Goal: Transaction & Acquisition: Purchase product/service

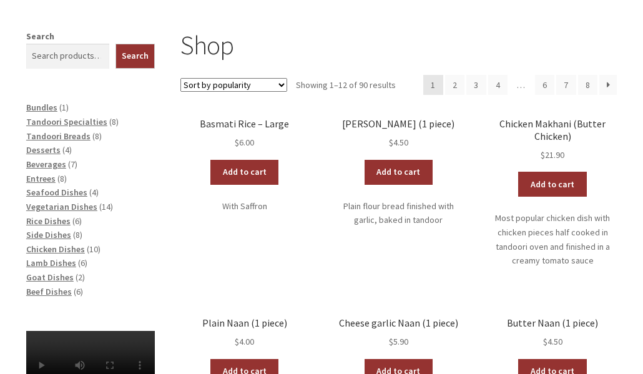
scroll to position [187, 0]
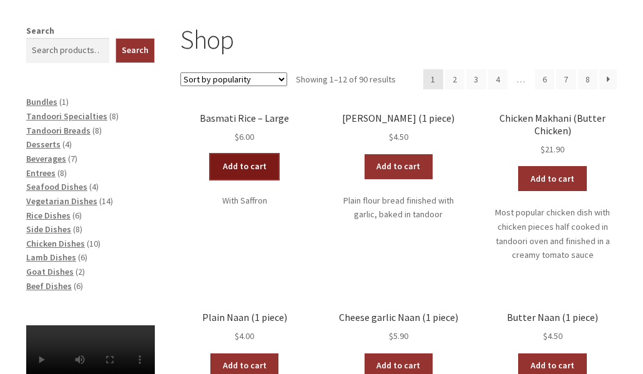
click at [239, 168] on link "Add to cart" at bounding box center [244, 166] width 69 height 25
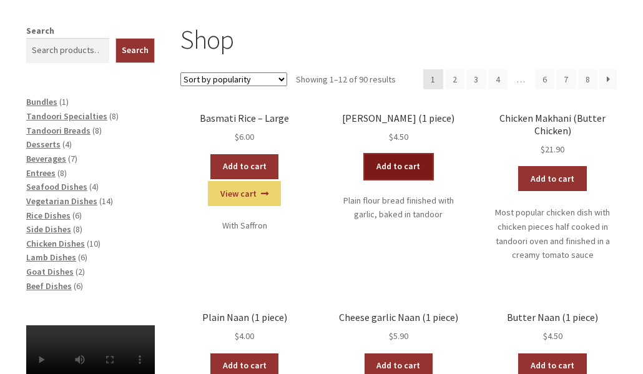
click at [397, 167] on link "Add to cart" at bounding box center [398, 166] width 69 height 25
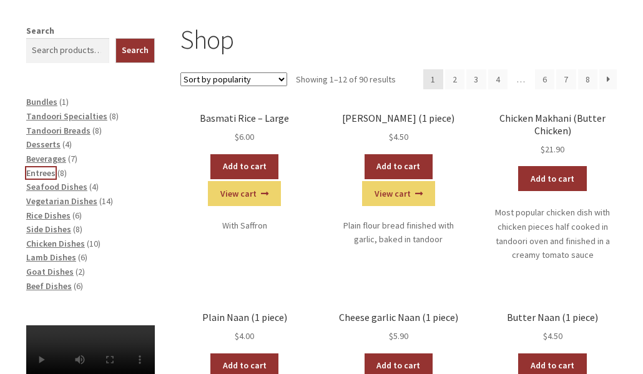
click at [34, 177] on span "Entrees" at bounding box center [40, 172] width 29 height 11
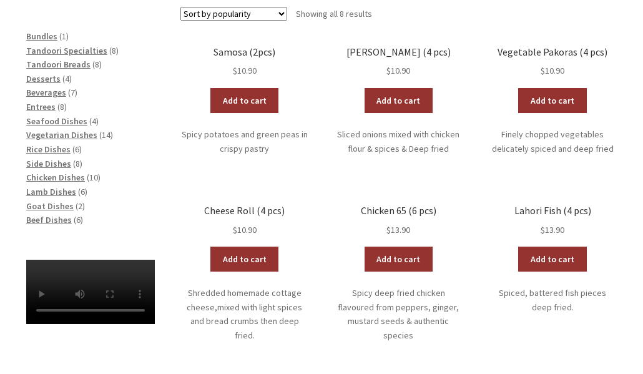
scroll to position [312, 0]
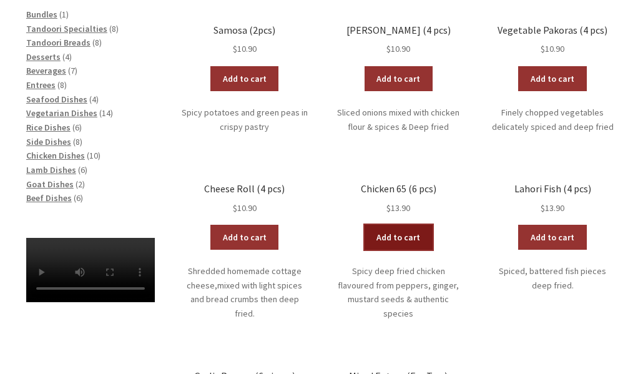
click at [410, 238] on link "Add to cart" at bounding box center [398, 237] width 69 height 25
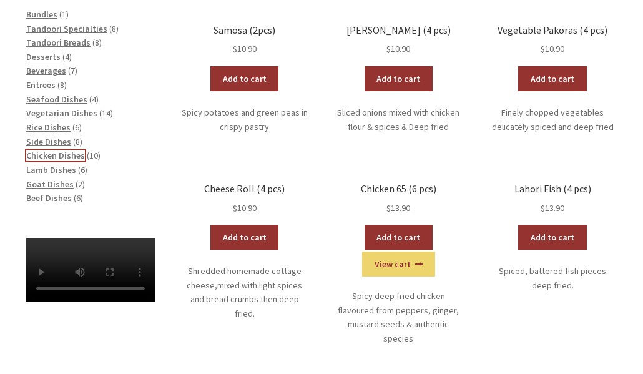
click at [64, 155] on span "Chicken Dishes" at bounding box center [55, 155] width 59 height 11
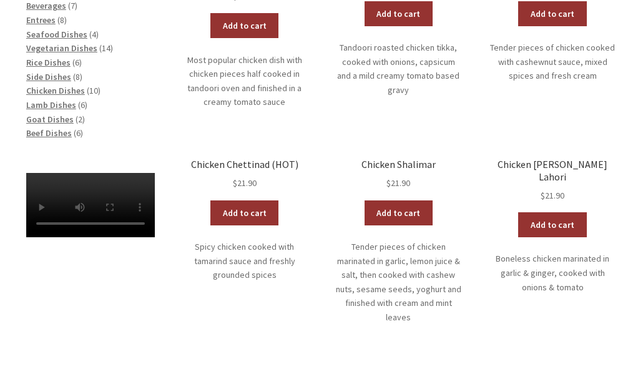
scroll to position [312, 0]
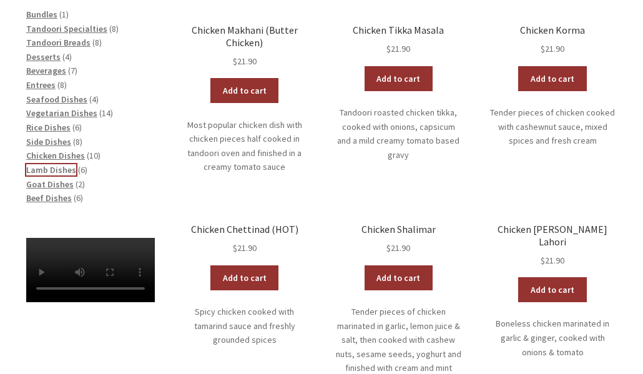
click at [46, 170] on span "Lamb Dishes" at bounding box center [51, 169] width 50 height 11
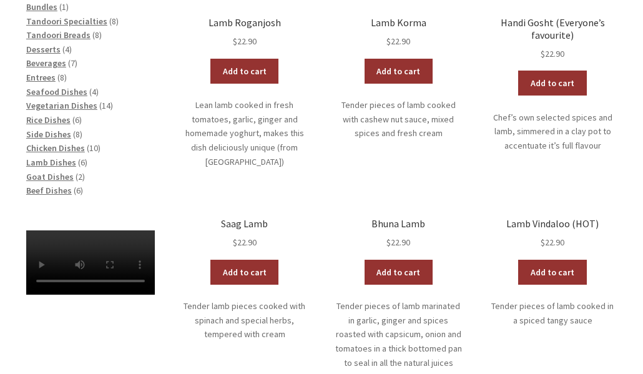
scroll to position [374, 0]
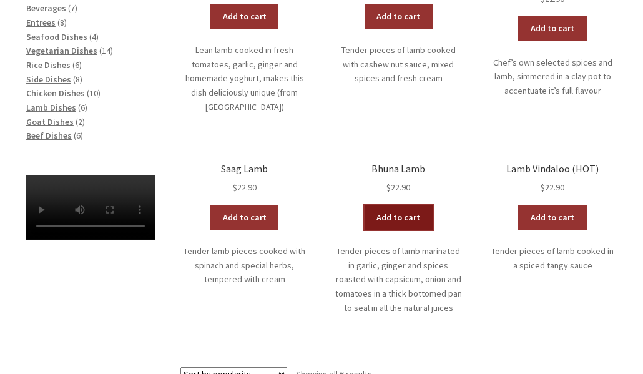
click at [386, 217] on link "Add to cart" at bounding box center [398, 217] width 69 height 25
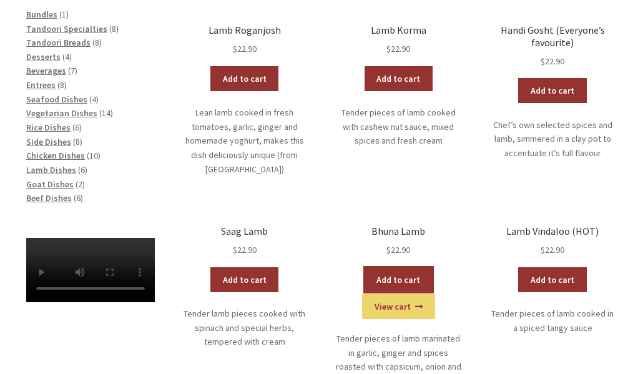
scroll to position [250, 0]
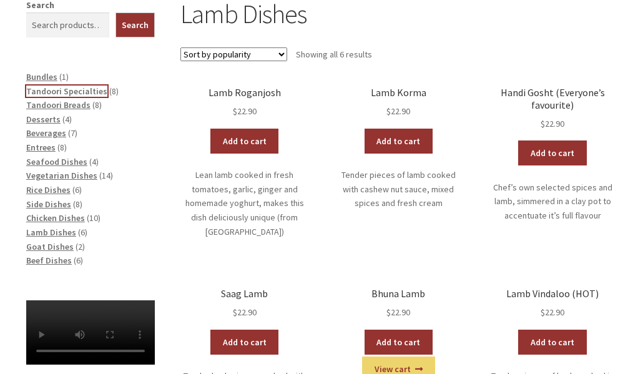
click at [73, 90] on span "Tandoori Specialties" at bounding box center [66, 90] width 81 height 11
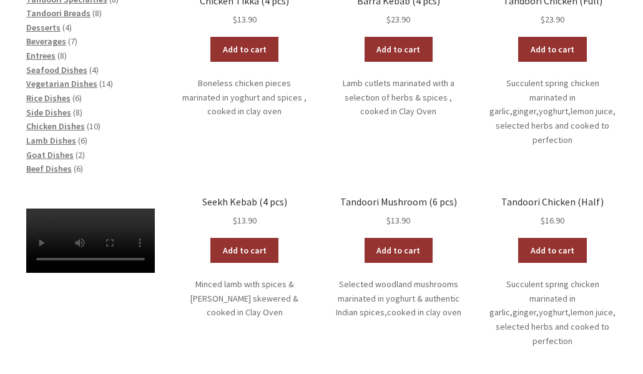
scroll to position [312, 0]
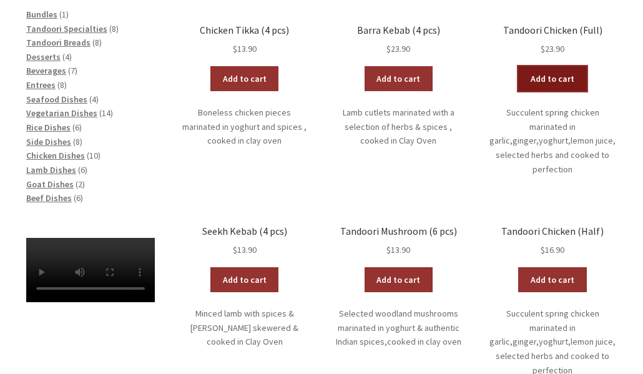
click at [546, 76] on link "Add to cart" at bounding box center [552, 78] width 69 height 25
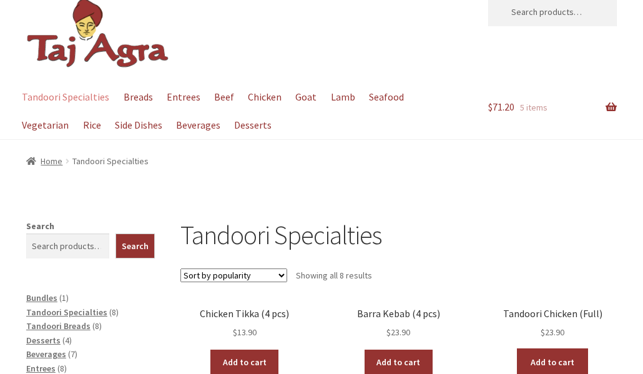
scroll to position [0, 0]
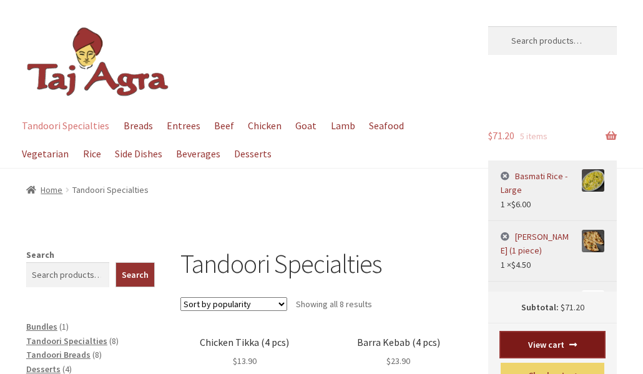
click at [528, 341] on link "View cart" at bounding box center [552, 344] width 104 height 25
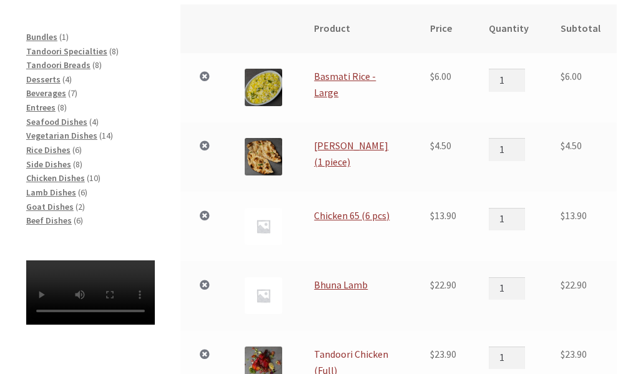
scroll to position [250, 0]
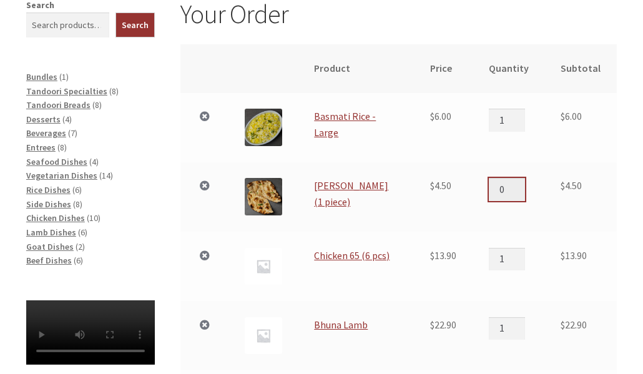
click at [523, 193] on input "0" at bounding box center [507, 189] width 36 height 22
click at [523, 184] on input "1" at bounding box center [507, 189] width 36 height 22
click at [523, 184] on input "2" at bounding box center [507, 189] width 36 height 22
click at [523, 182] on input "3" at bounding box center [507, 189] width 36 height 22
type input "2"
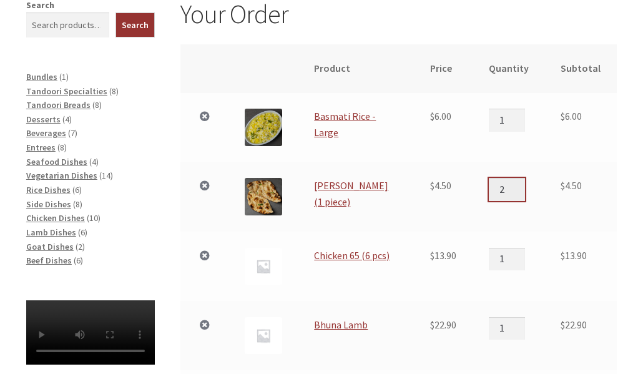
click at [520, 194] on input "2" at bounding box center [507, 189] width 36 height 22
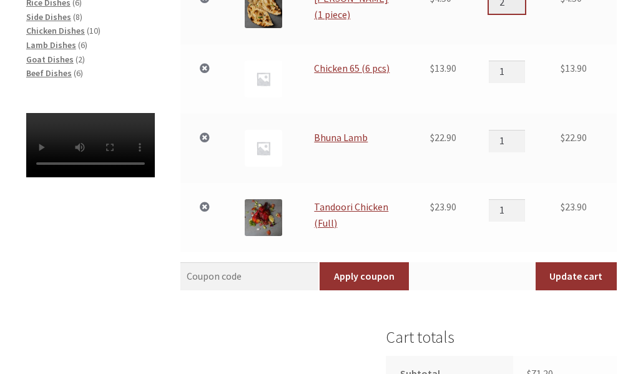
scroll to position [499, 0]
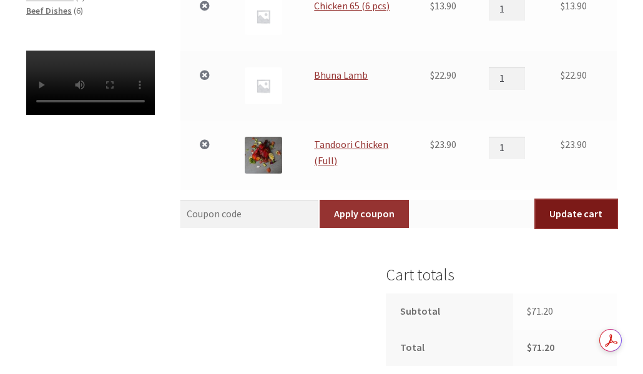
click at [587, 222] on button "Update cart" at bounding box center [575, 214] width 81 height 29
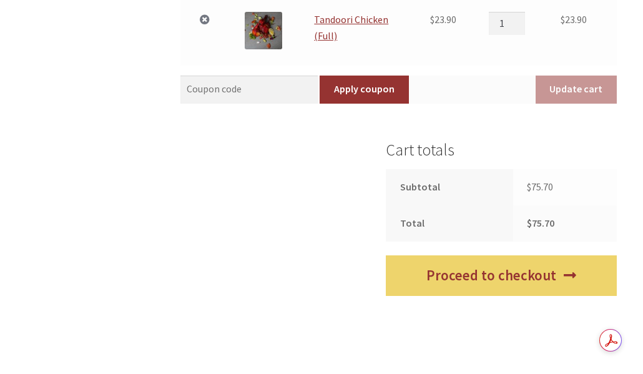
scroll to position [793, 0]
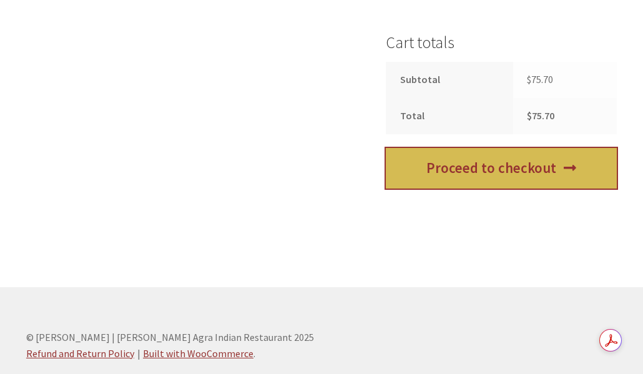
click at [496, 180] on link "Proceed to checkout" at bounding box center [501, 168] width 231 height 41
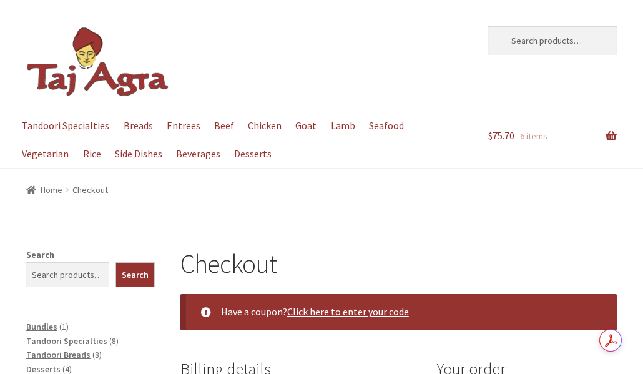
select select "ACT"
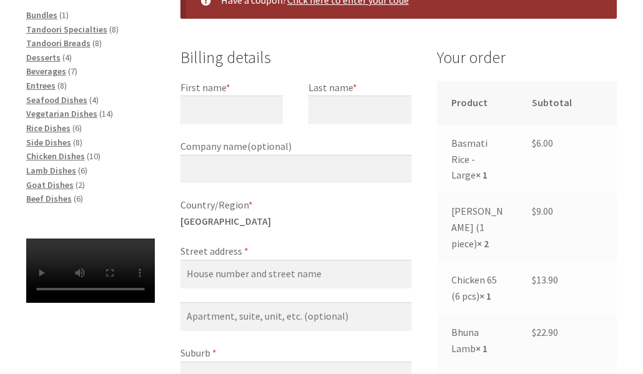
scroll to position [312, 0]
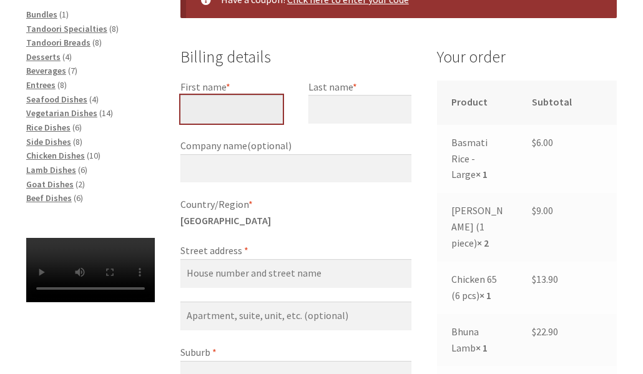
click at [236, 112] on input "First name *" at bounding box center [231, 109] width 103 height 29
type input "[PERSON_NAME]"
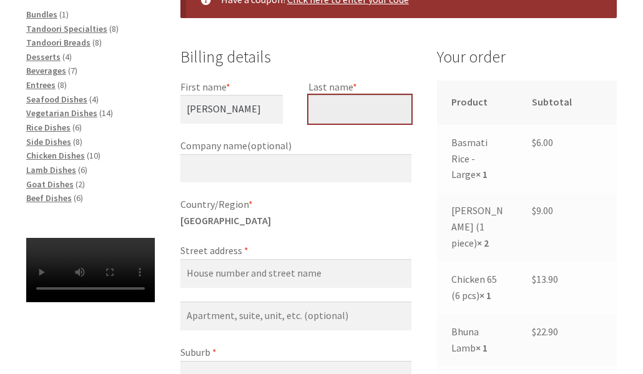
type input "Hall"
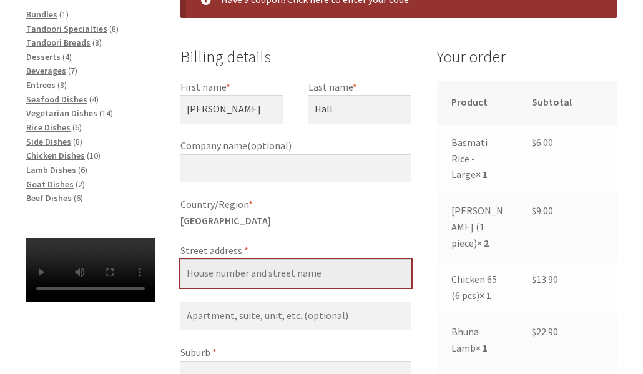
type input "[STREET_ADDRESS][PERSON_NAME]"
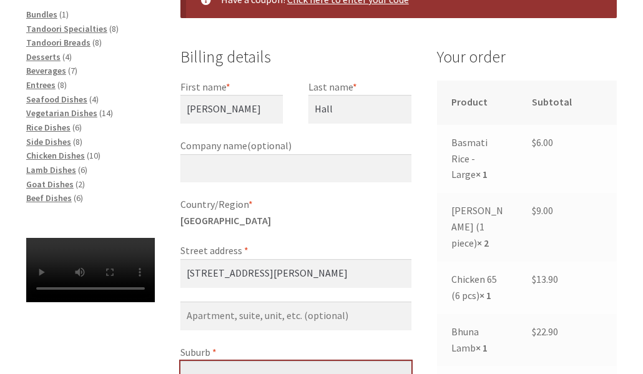
type input "[PERSON_NAME]"
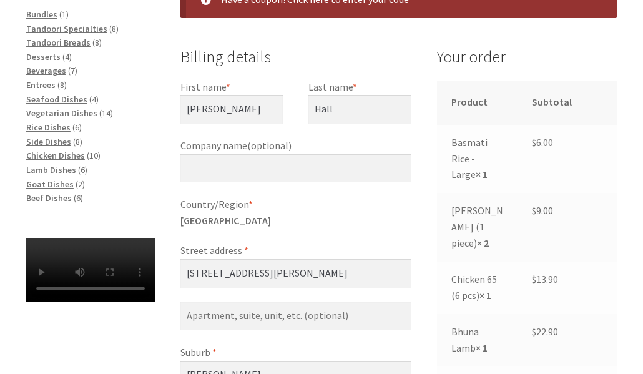
type input "2602"
type input "[PHONE_NUMBER]"
type input "[EMAIL_ADDRESS][DOMAIN_NAME]"
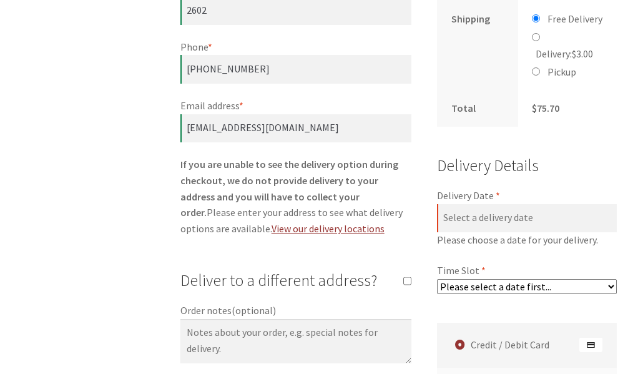
scroll to position [804, 0]
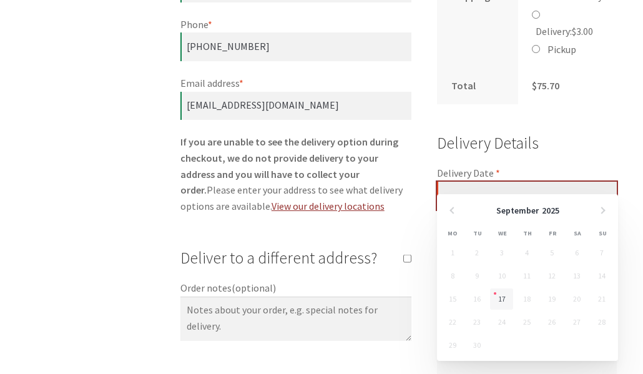
click at [504, 182] on input "Delivery Date *" at bounding box center [527, 196] width 180 height 29
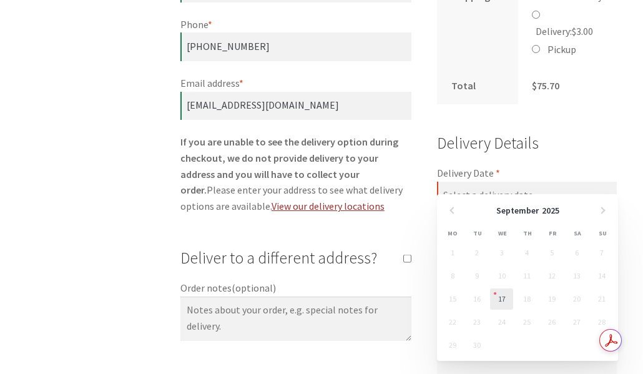
click at [504, 298] on link "17" at bounding box center [501, 298] width 23 height 21
type input "[DATE]"
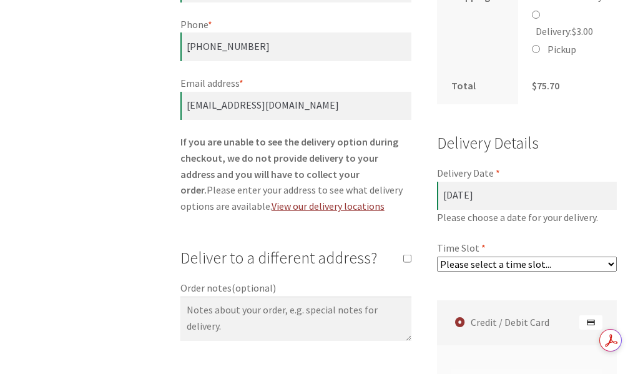
click at [474, 256] on select "Please select a time slot... 05:55 PM - 06:25 PM 06:25 PM - 06:55 PM 06:55 PM -…" at bounding box center [527, 263] width 180 height 15
select select "60c2ef62db861/0|0.00"
click at [437, 256] on select "Please select a time slot... 05:55 PM - 06:25 PM 06:25 PM - 06:55 PM 06:55 PM -…" at bounding box center [527, 263] width 180 height 15
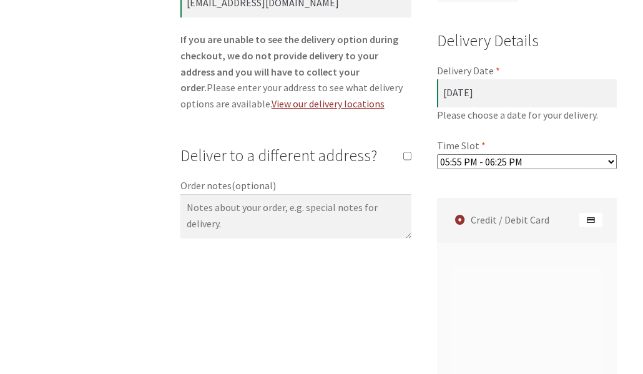
scroll to position [928, 0]
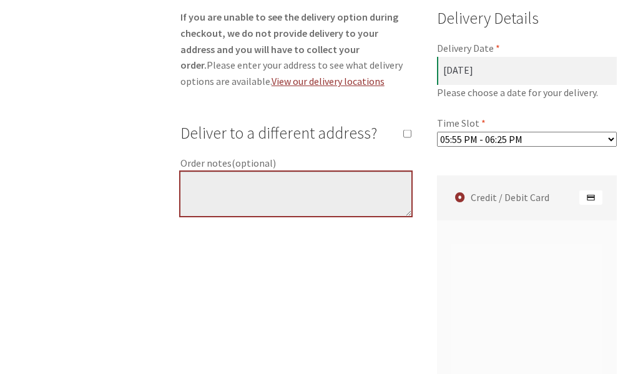
click at [304, 210] on textarea "Order notes (optional)" at bounding box center [295, 194] width 231 height 45
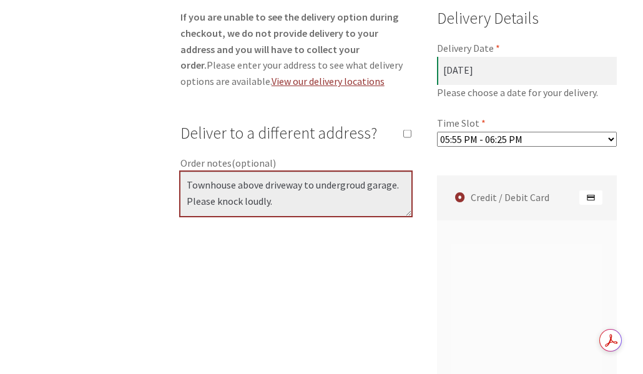
click at [360, 184] on textarea "Townhouse above driveway to undergroud garage. Please knock loudly." at bounding box center [295, 194] width 231 height 45
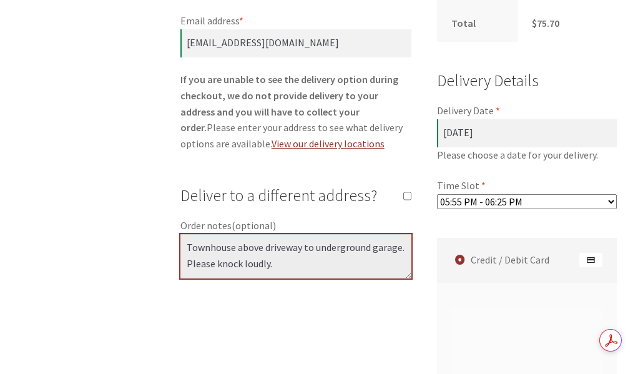
click at [239, 245] on textarea "Townhouse above driveway to underground garage. Please knock loudly." at bounding box center [295, 256] width 231 height 45
click at [236, 248] on textarea "Townhouse above driveway to underground garage. Please knock loudly." at bounding box center [295, 256] width 231 height 45
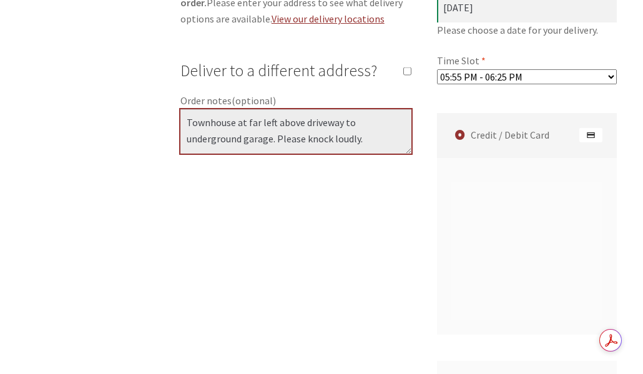
scroll to position [1053, 0]
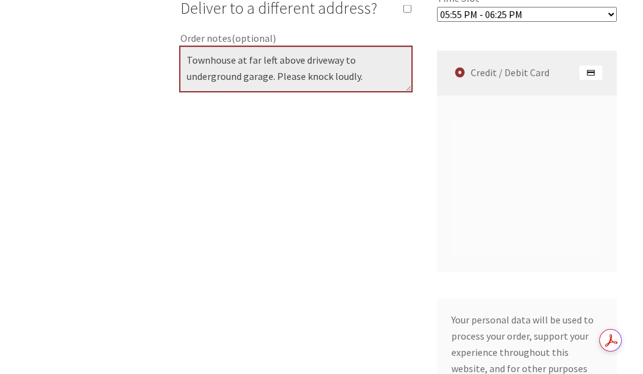
type textarea "Townhouse at far left above driveway to underground garage. Please knock loudly."
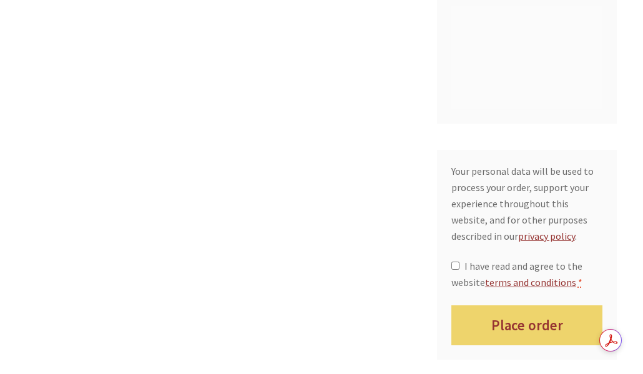
scroll to position [1178, 0]
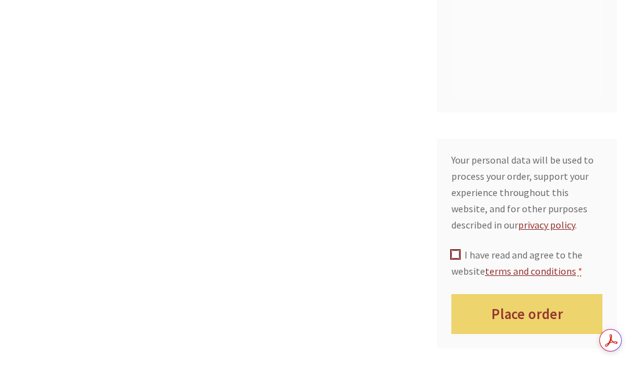
click at [453, 250] on input "I have read and agree to the website terms and conditions *" at bounding box center [455, 254] width 8 height 8
checkbox input "true"
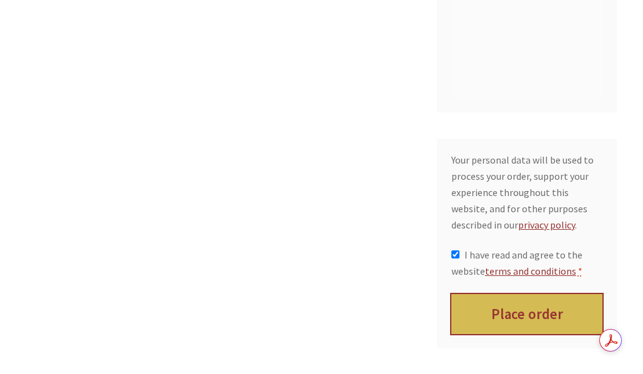
click at [532, 305] on button "Place order" at bounding box center [527, 314] width 152 height 41
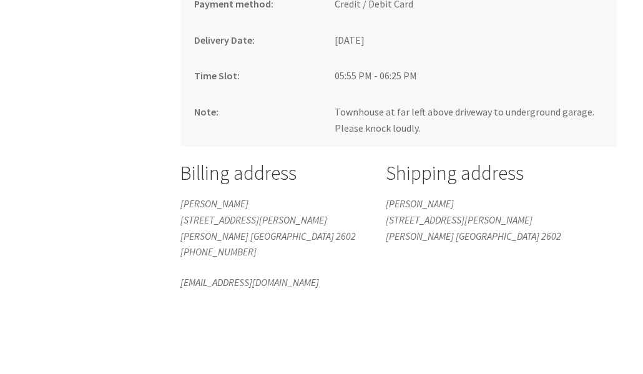
scroll to position [982, 0]
